Goal: Task Accomplishment & Management: Manage account settings

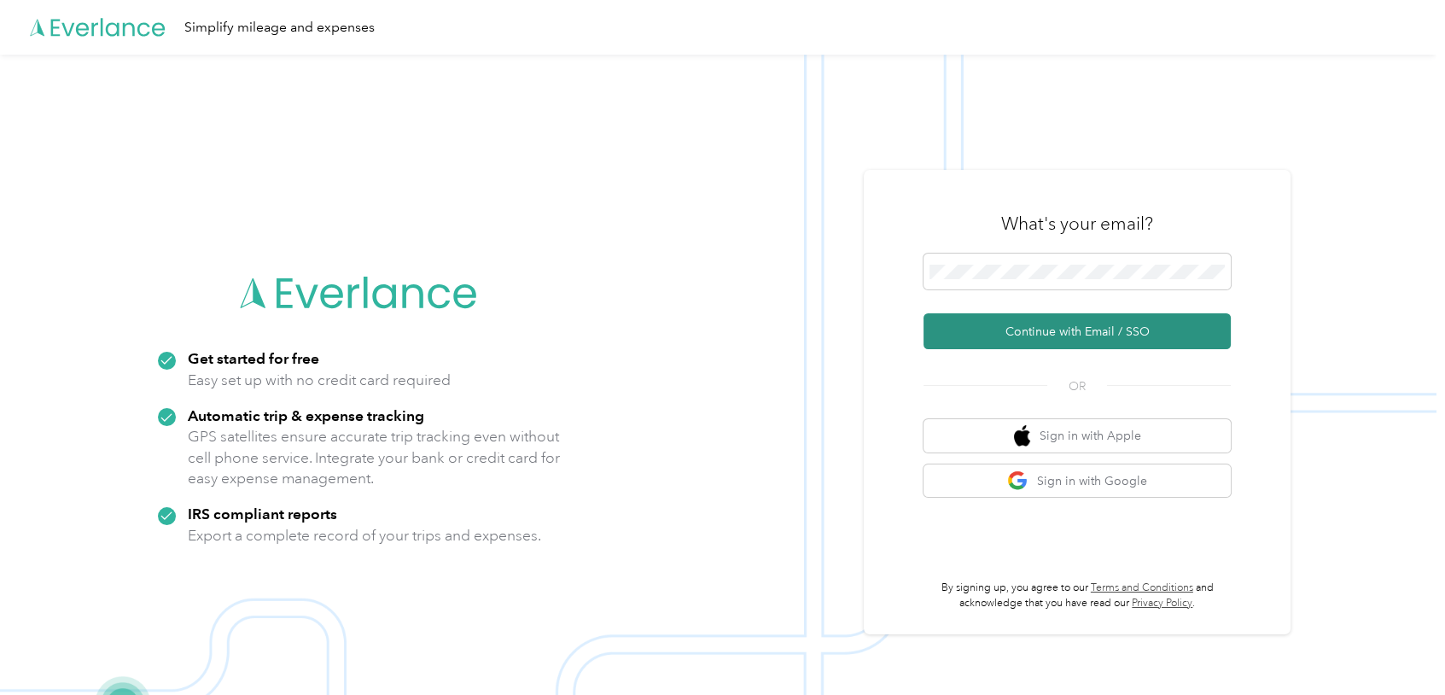
click at [1070, 323] on button "Continue with Email / SSO" at bounding box center [1076, 331] width 307 height 36
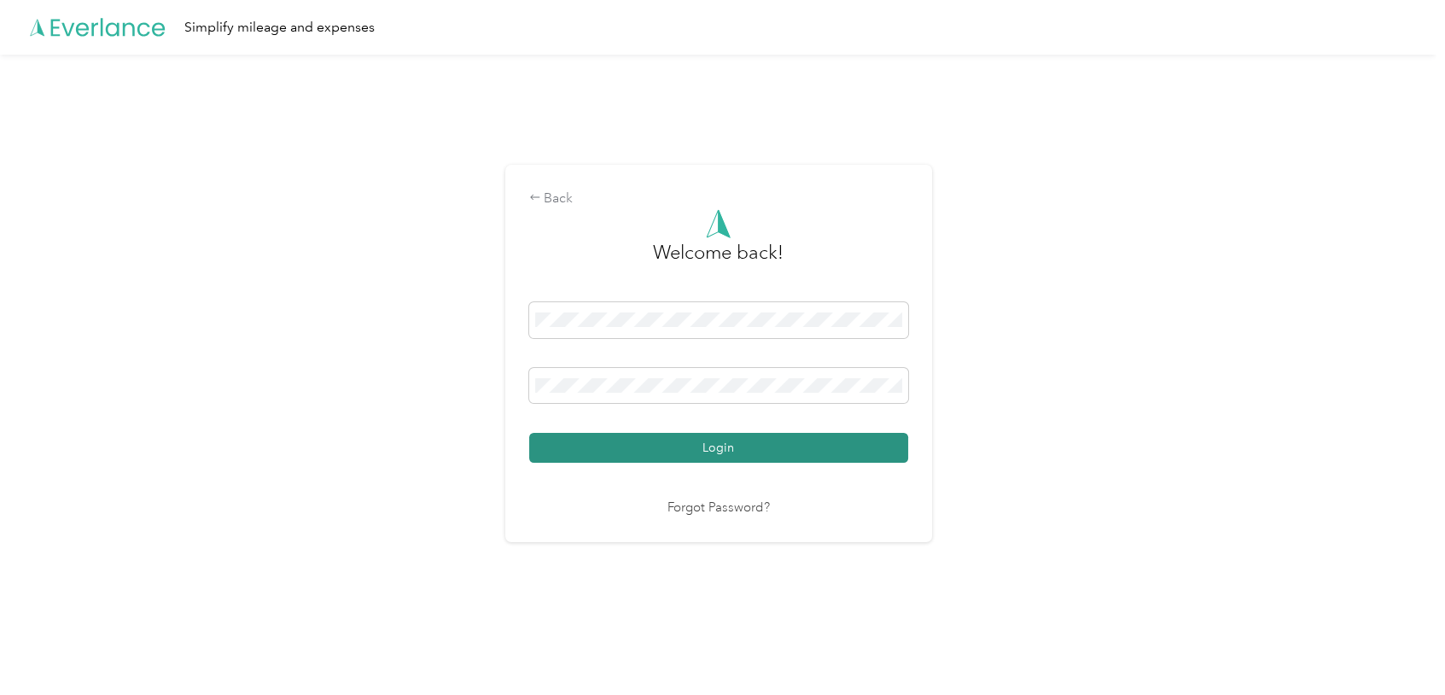
click at [721, 449] on button "Login" at bounding box center [718, 448] width 379 height 30
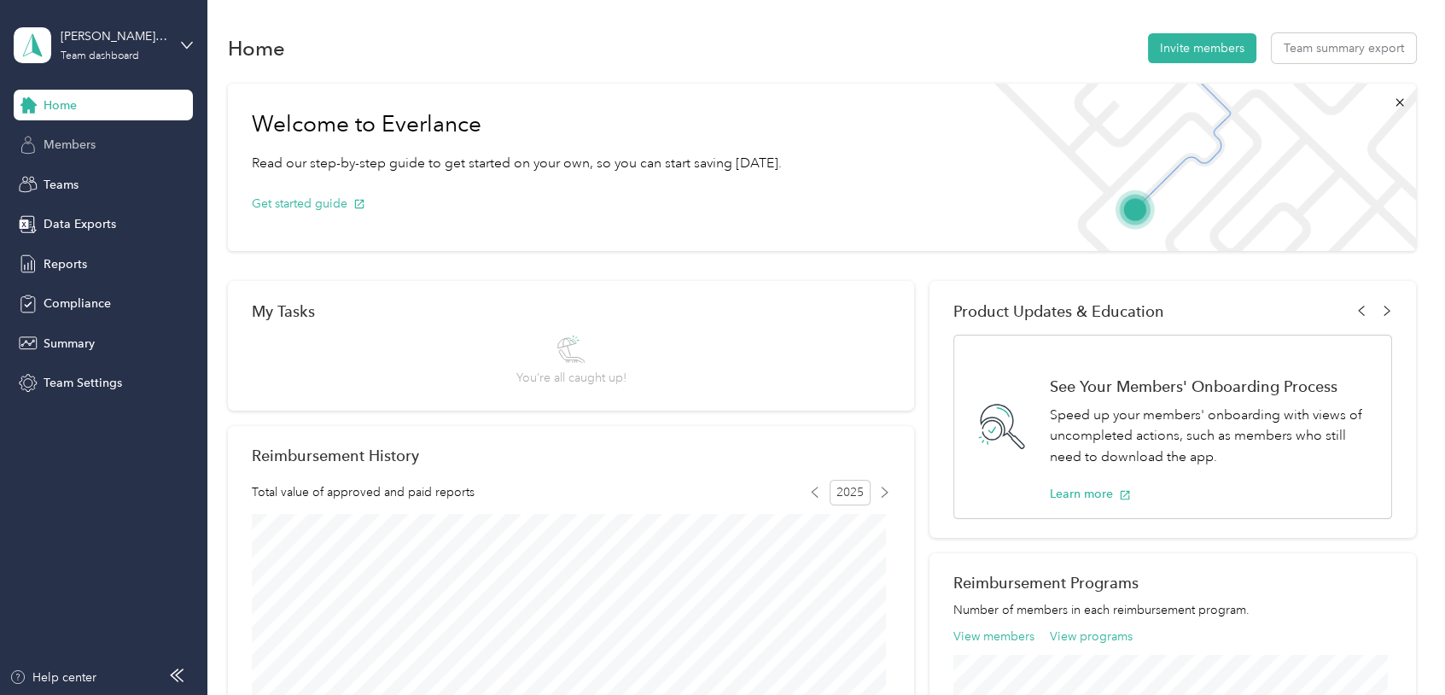
click at [73, 144] on span "Members" at bounding box center [70, 145] width 52 height 18
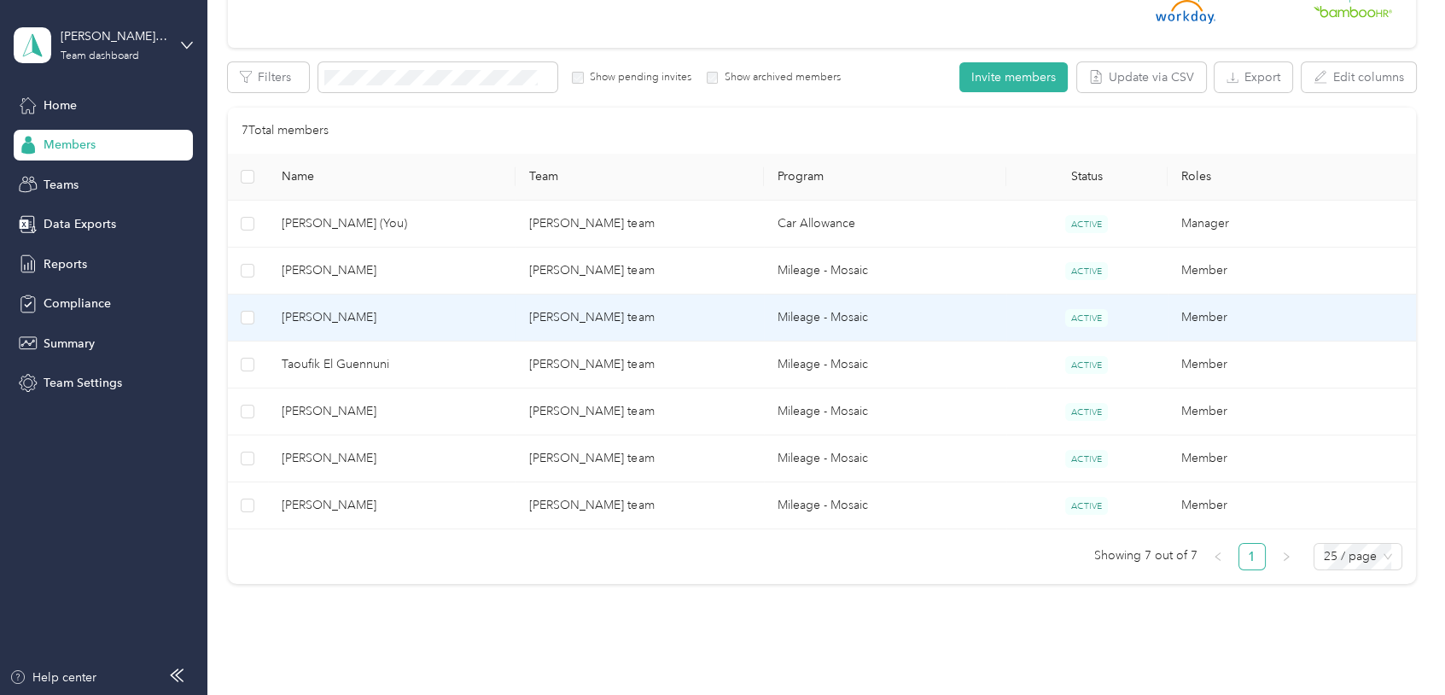
scroll to position [266, 0]
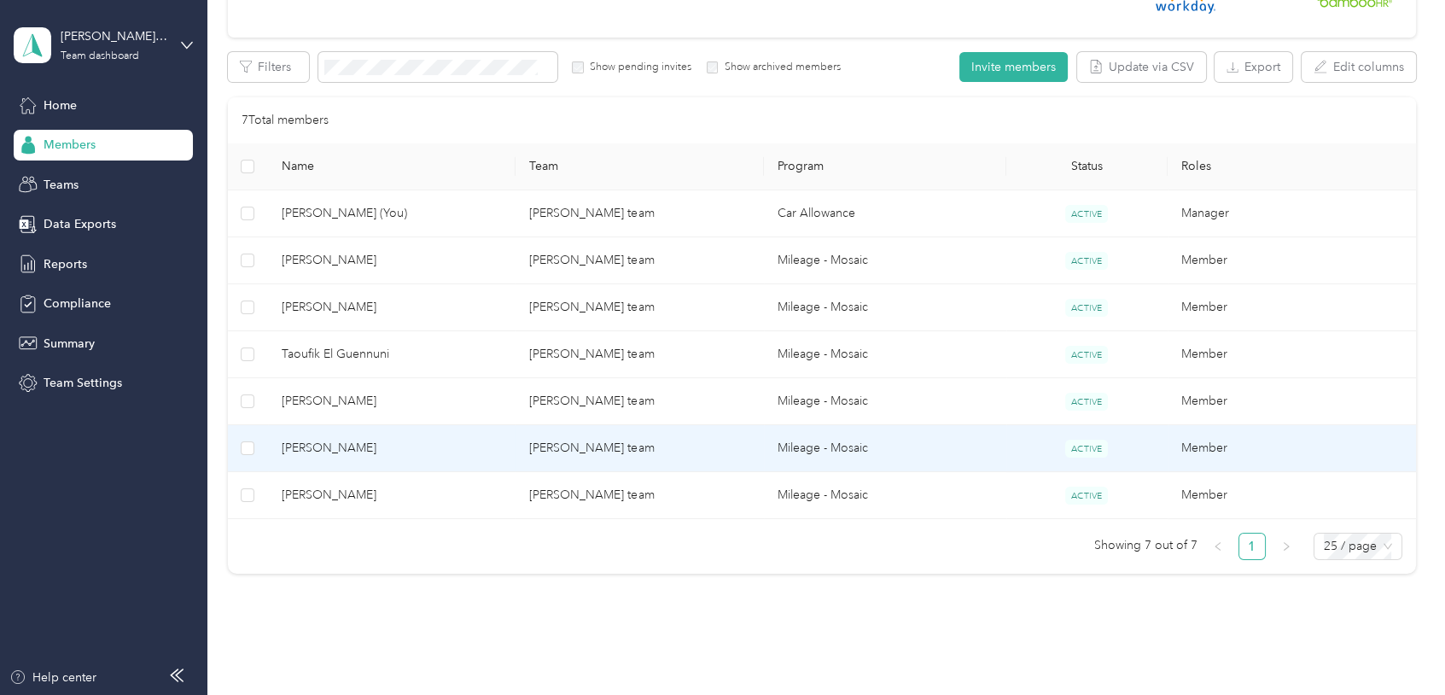
click at [337, 446] on span "[PERSON_NAME]" at bounding box center [392, 448] width 221 height 19
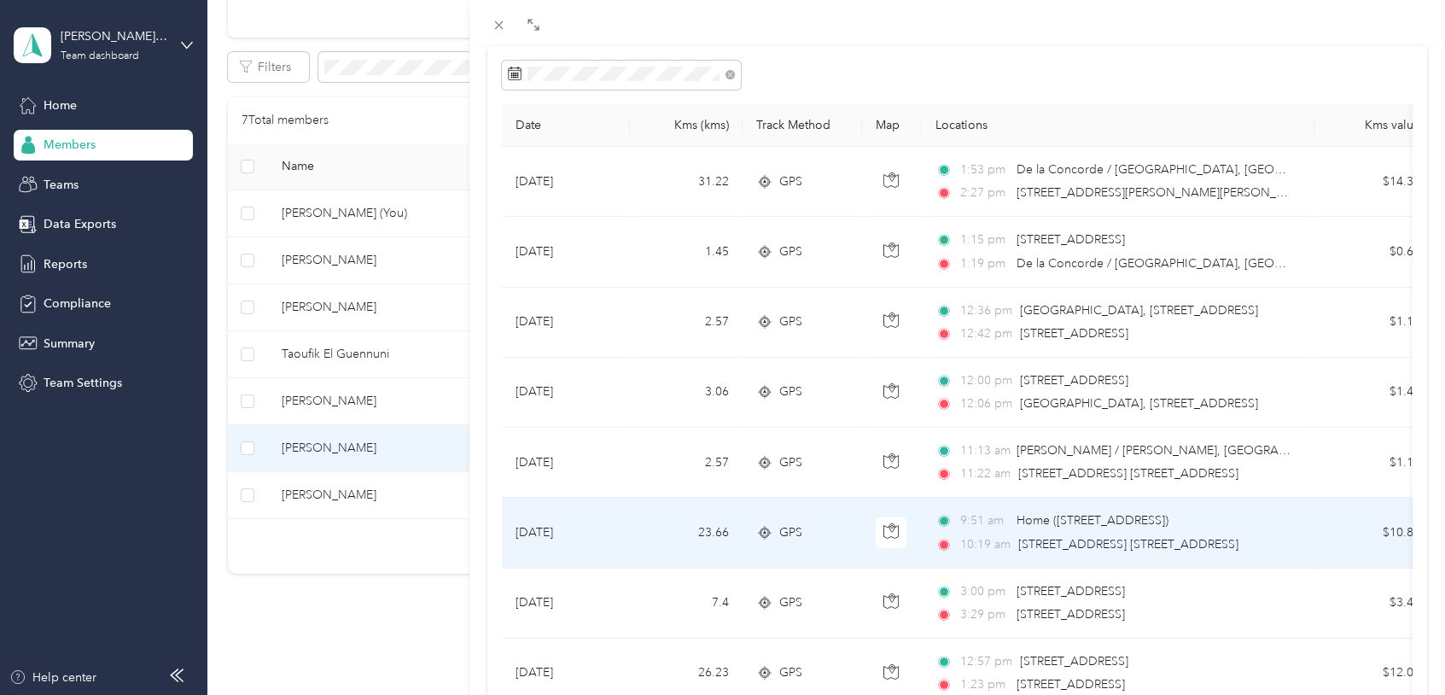
scroll to position [133, 0]
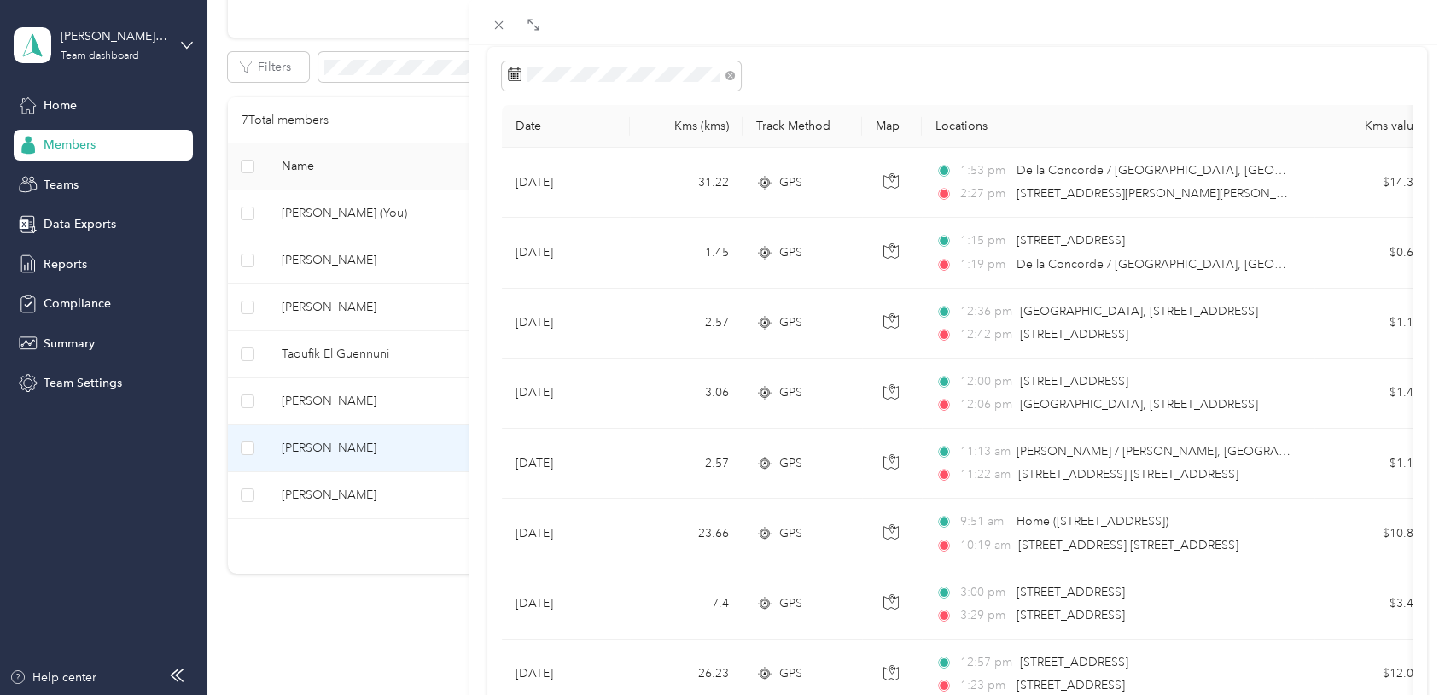
click at [334, 402] on div "[PERSON_NAME] Archive Trips Expenses Reports Member info Program Commute Rates …" at bounding box center [722, 347] width 1445 height 695
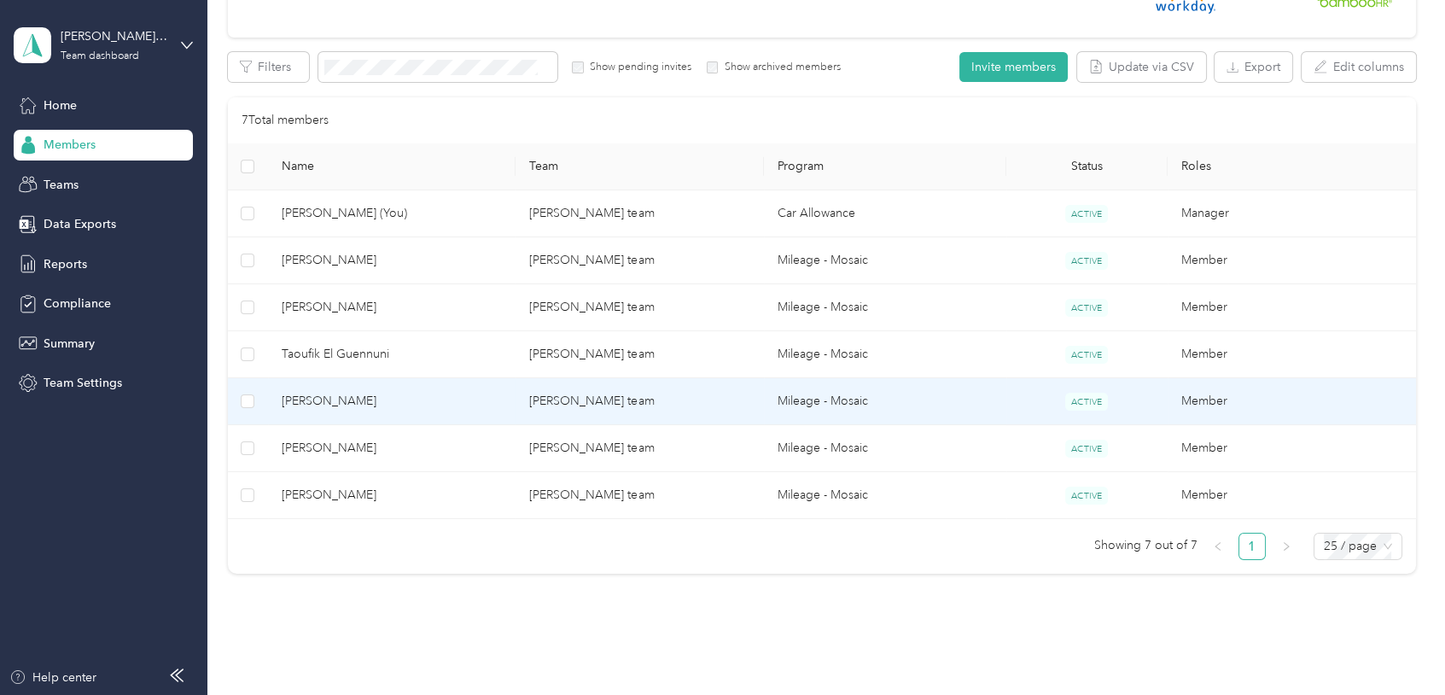
click at [334, 402] on span "[PERSON_NAME]" at bounding box center [392, 401] width 221 height 19
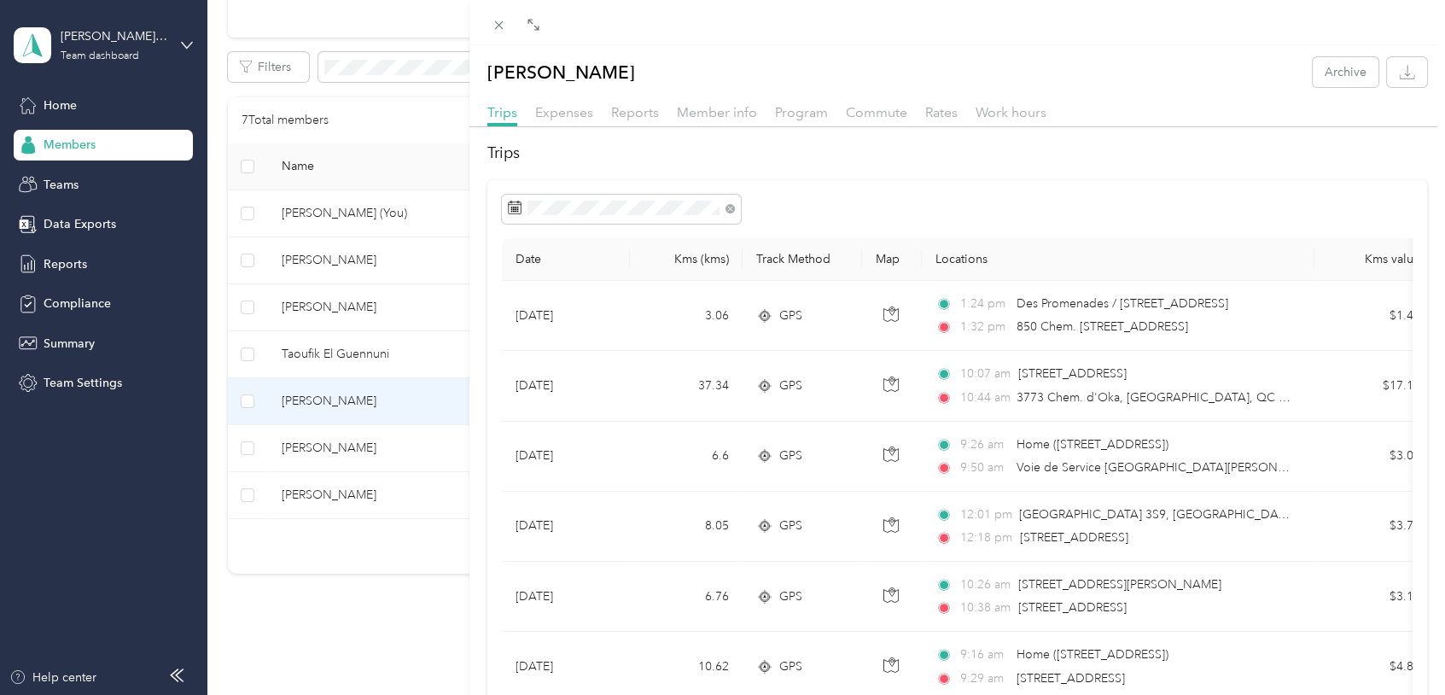
click at [320, 352] on div "[PERSON_NAME] Archive Trips Expenses Reports Member info Program Commute Rates …" at bounding box center [722, 347] width 1445 height 695
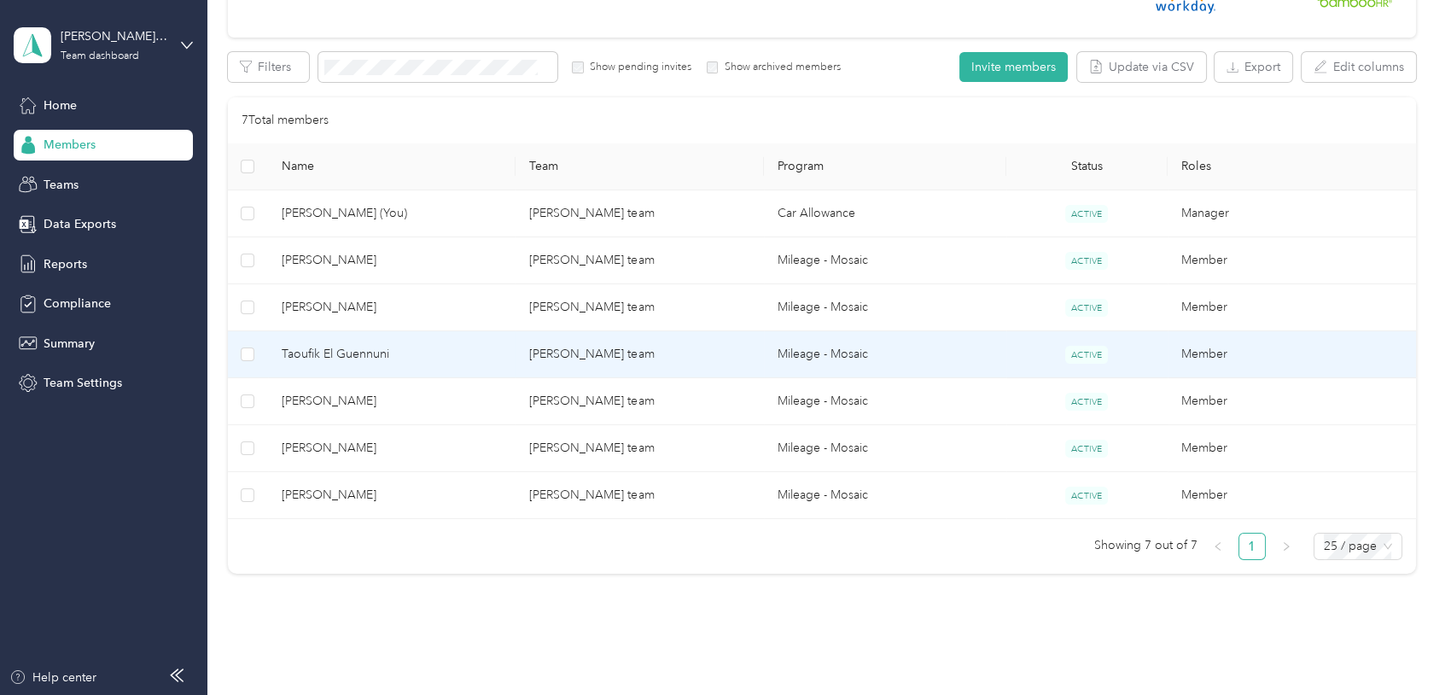
click at [320, 352] on span "Taoufik El Guennuni" at bounding box center [392, 354] width 221 height 19
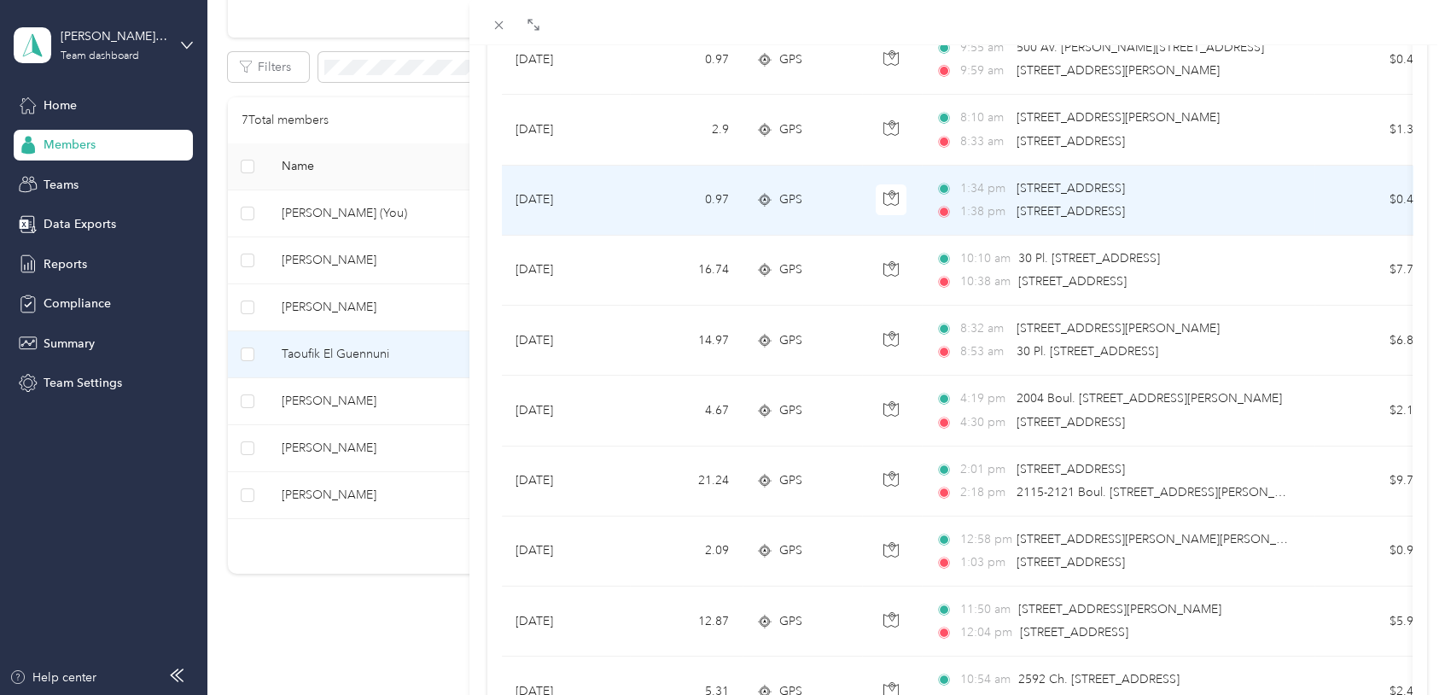
scroll to position [826, 0]
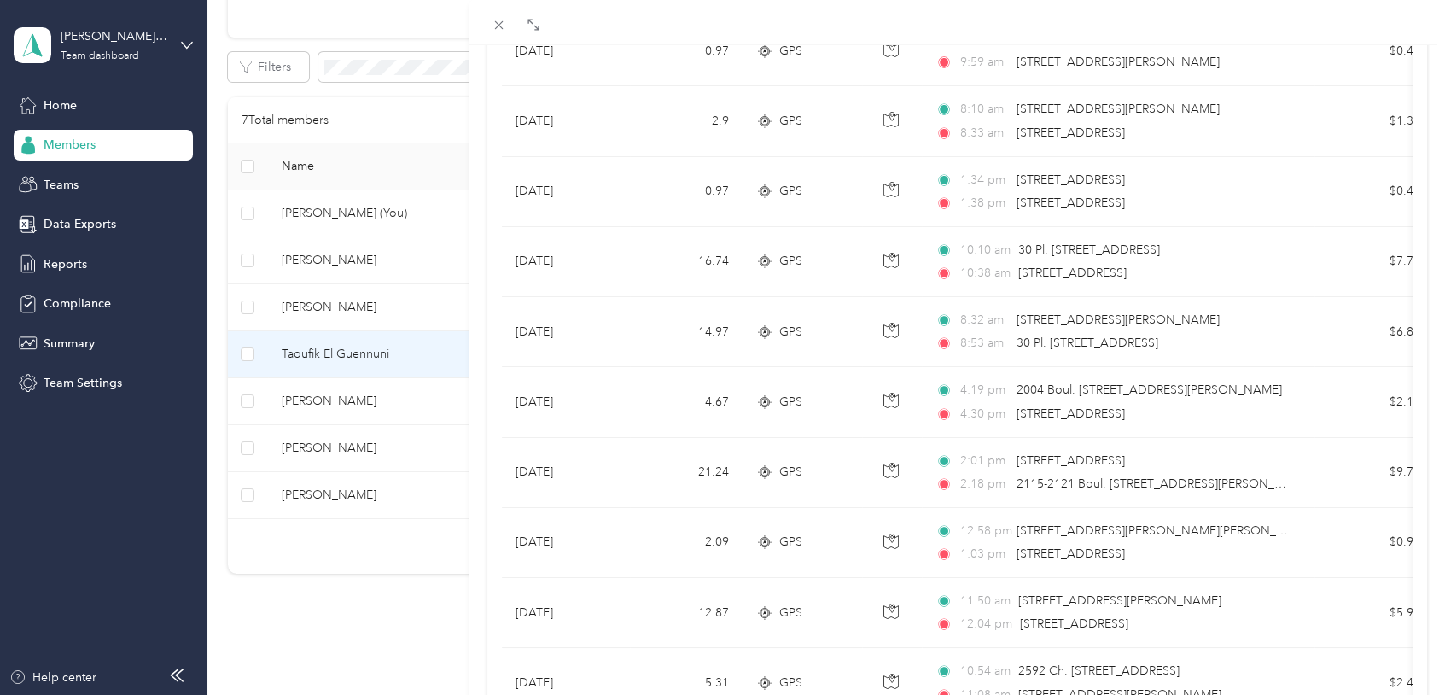
click at [318, 300] on div "Taoufik El Guennuni Archive Trips Expenses Reports Member info Program Commute …" at bounding box center [722, 347] width 1445 height 695
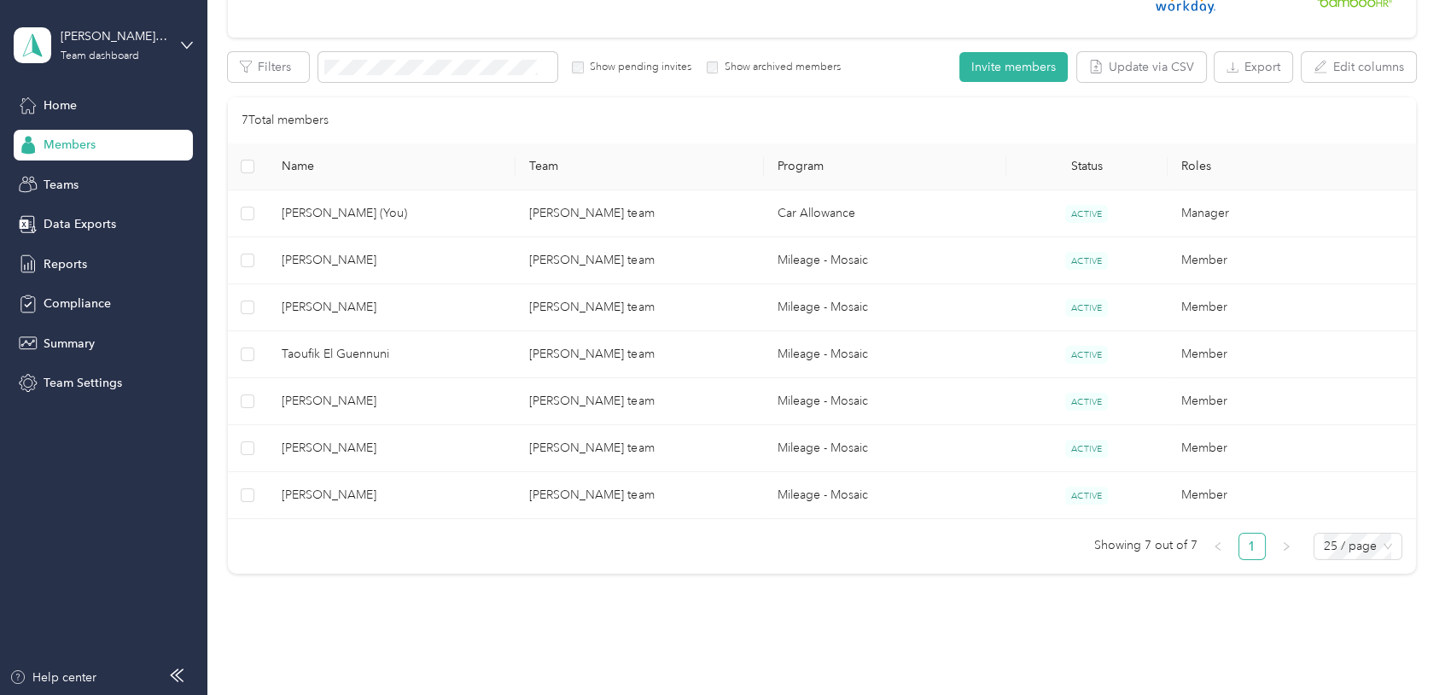
scroll to position [171, 0]
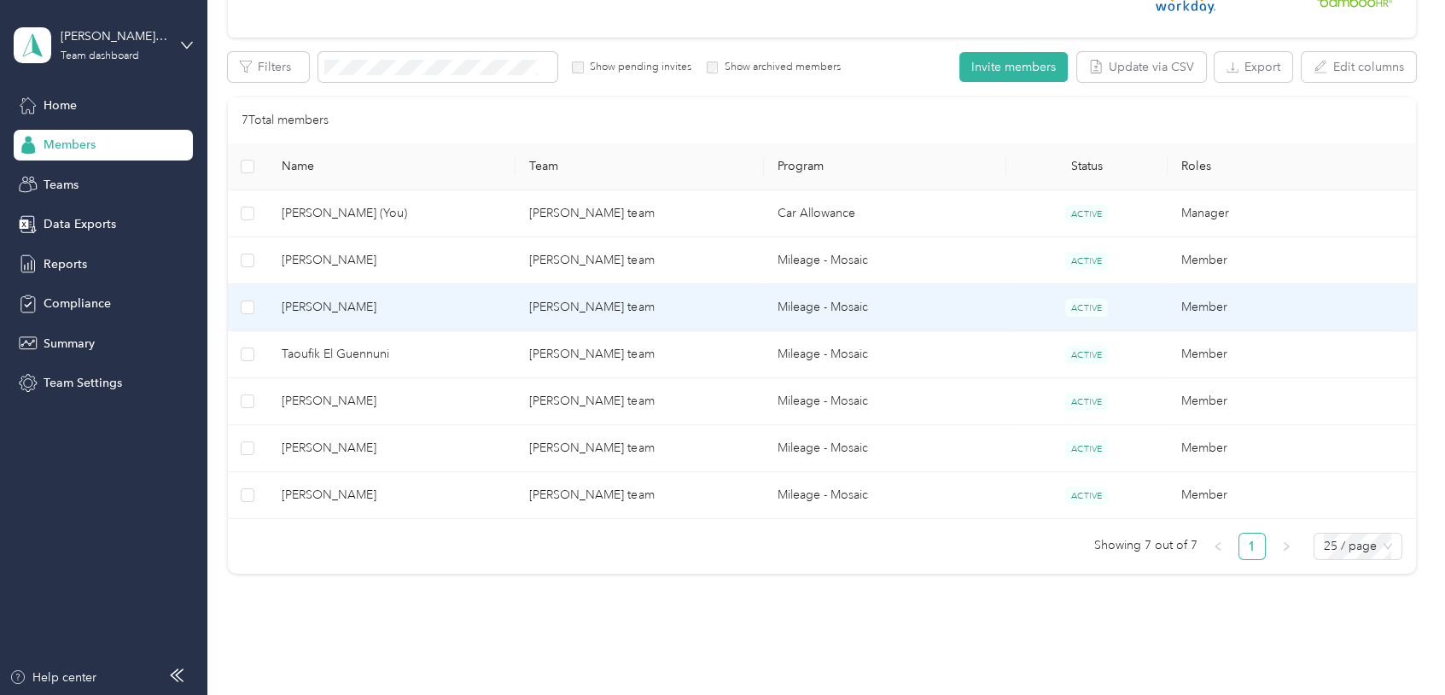
click at [318, 300] on span "[PERSON_NAME]" at bounding box center [392, 307] width 221 height 19
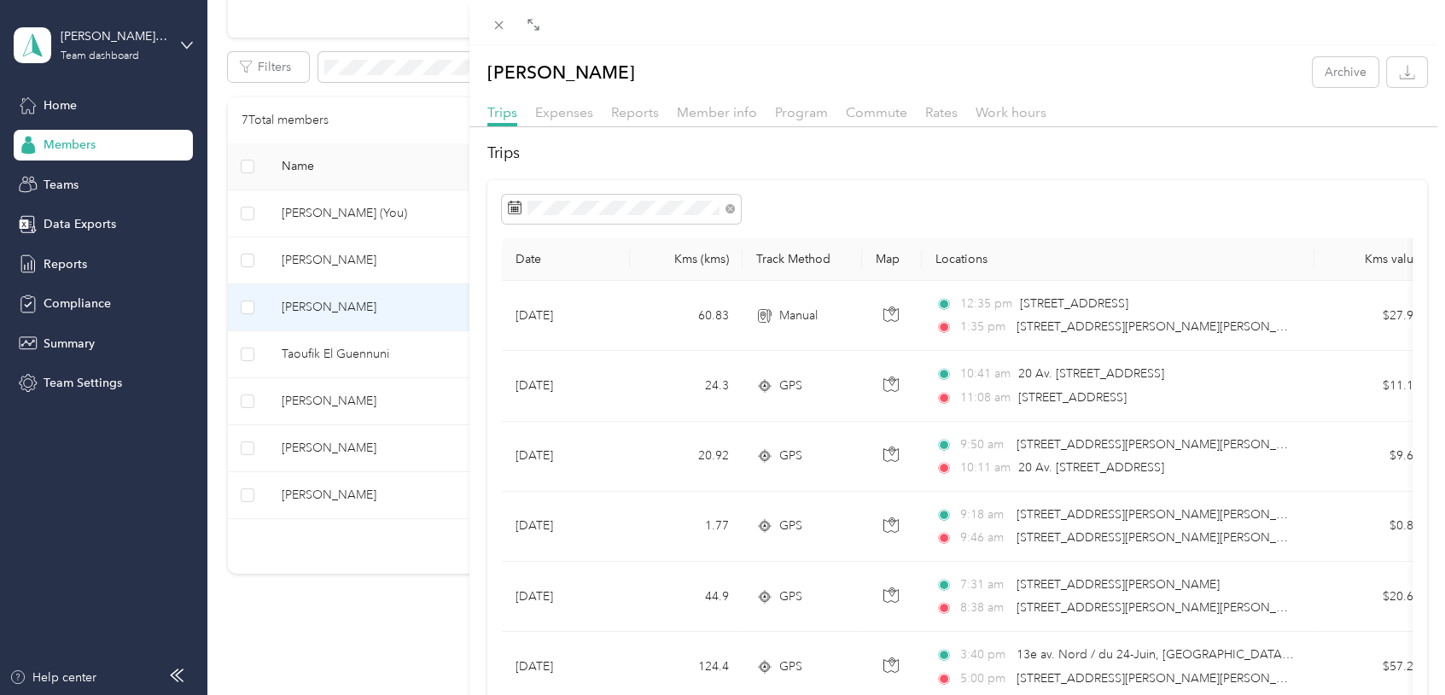
click at [323, 259] on div "[PERSON_NAME] Cruz Archive Trips Expenses Reports Member info Program Commute R…" at bounding box center [722, 347] width 1445 height 695
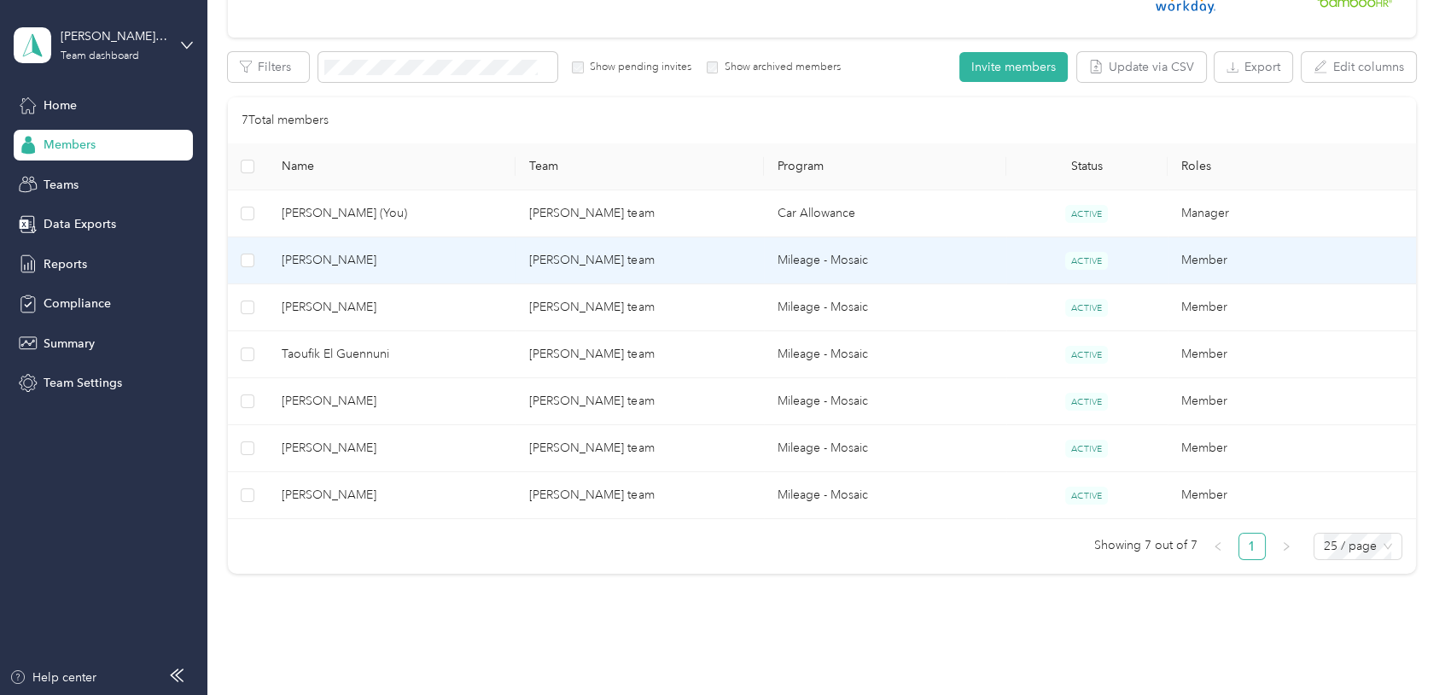
click at [323, 259] on span "[PERSON_NAME]" at bounding box center [392, 260] width 221 height 19
